Goal: Information Seeking & Learning: Learn about a topic

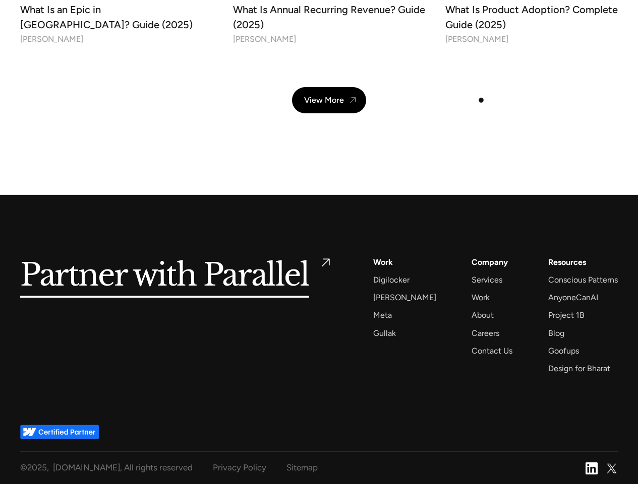
scroll to position [3473, 0]
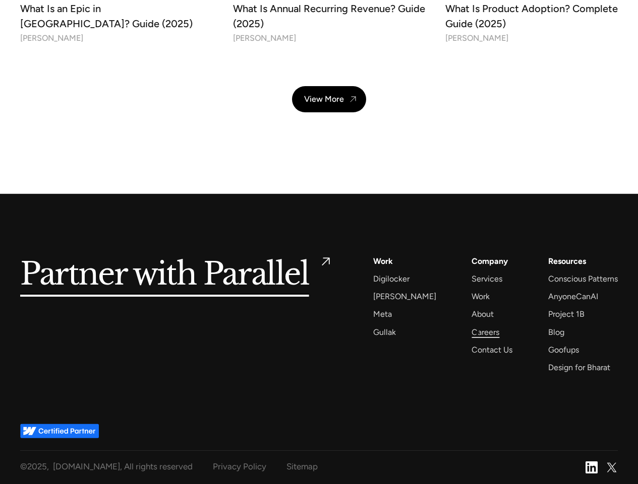
click at [476, 332] on div "Careers" at bounding box center [485, 333] width 28 height 14
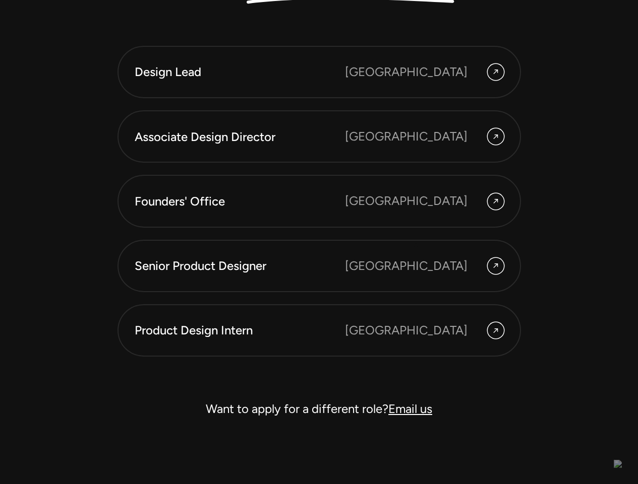
scroll to position [2686, 0]
click at [472, 349] on link "Product Design Intern [GEOGRAPHIC_DATA]" at bounding box center [318, 330] width 403 height 52
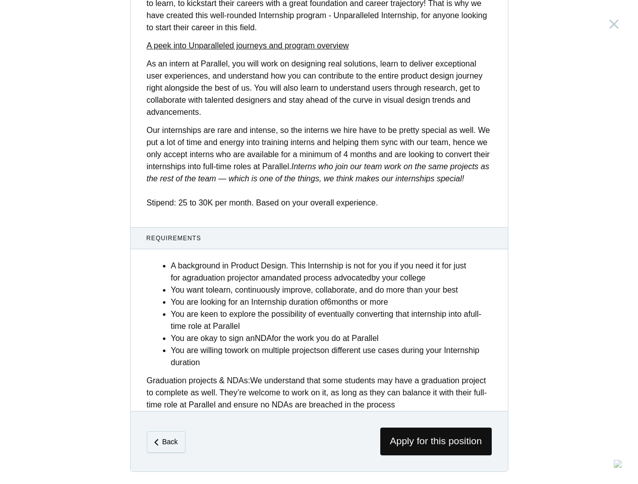
scroll to position [295, 0]
click at [169, 440] on em "Back" at bounding box center [170, 442] width 16 height 8
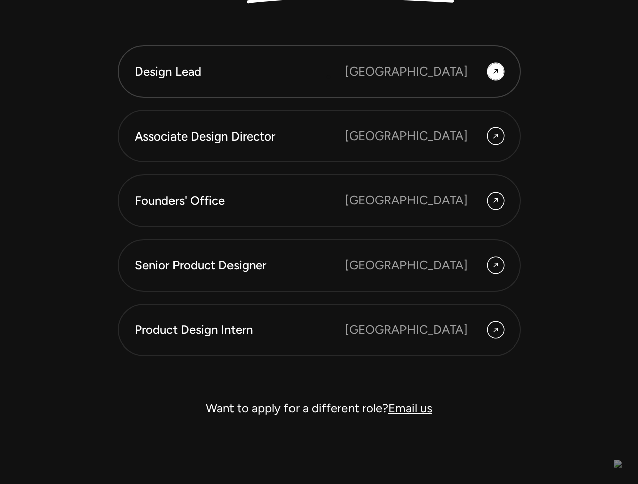
click at [329, 72] on div "Design Lead" at bounding box center [240, 71] width 210 height 17
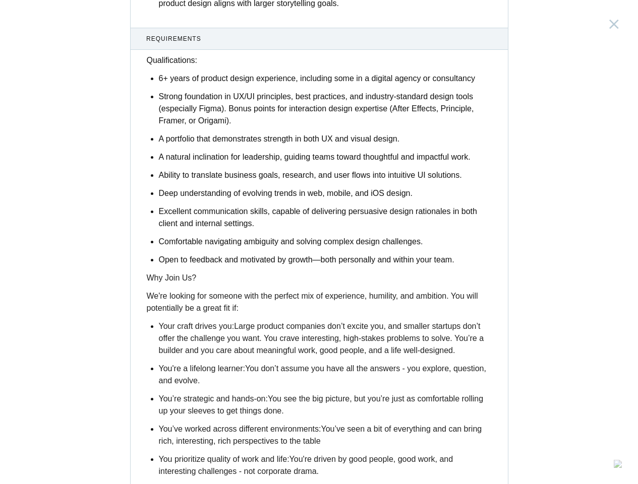
scroll to position [1526, 0]
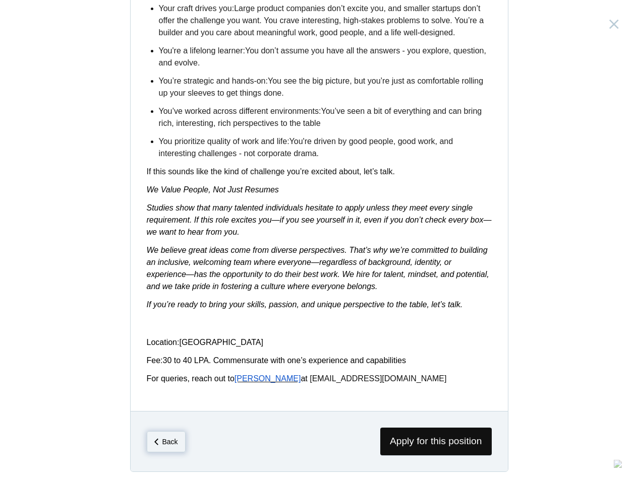
click at [165, 441] on em "Back" at bounding box center [170, 442] width 16 height 8
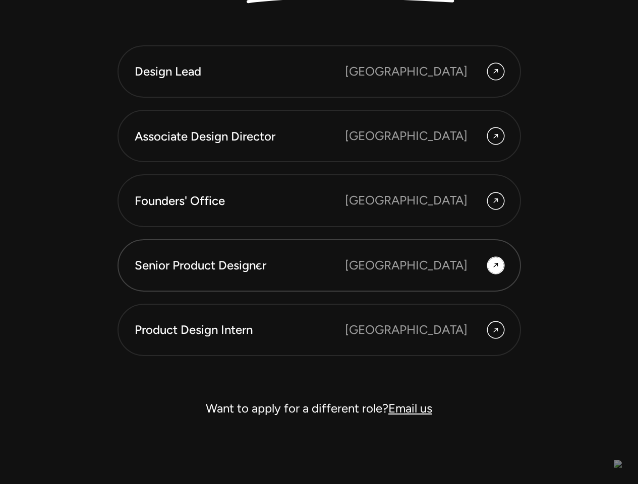
click at [261, 267] on div "Senior Product Designer" at bounding box center [240, 265] width 210 height 17
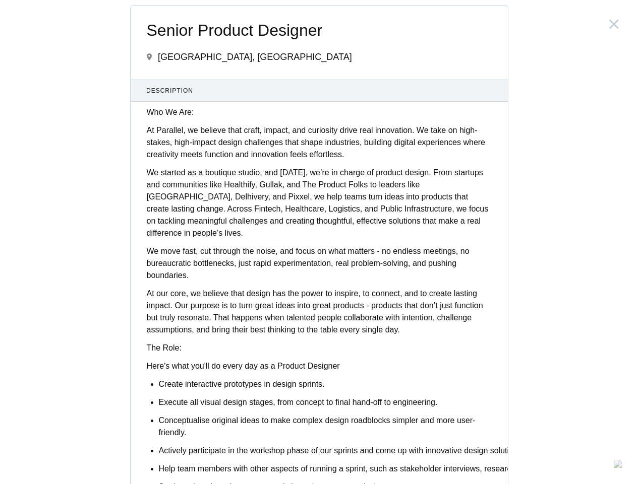
scroll to position [2, 0]
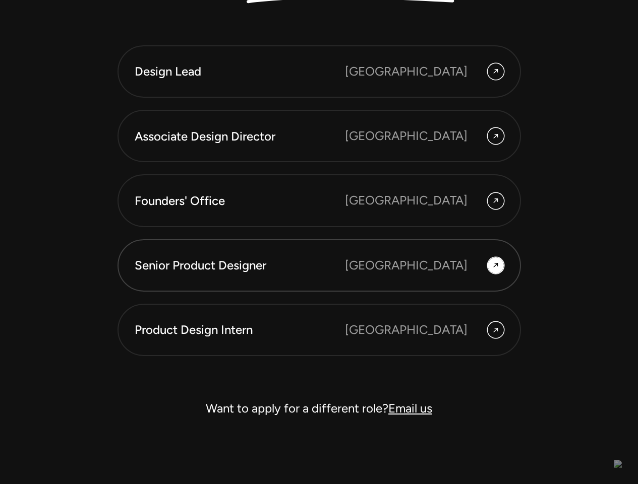
click at [249, 274] on div "Senior Product Designer" at bounding box center [240, 265] width 210 height 17
